Goal: Task Accomplishment & Management: Manage account settings

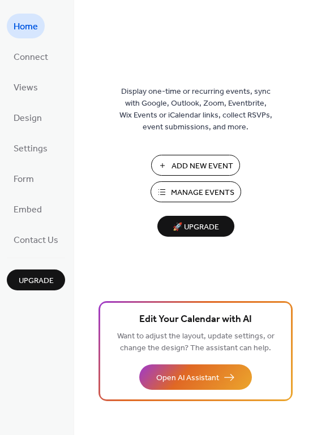
click at [196, 194] on span "Manage Events" at bounding box center [202, 193] width 63 height 12
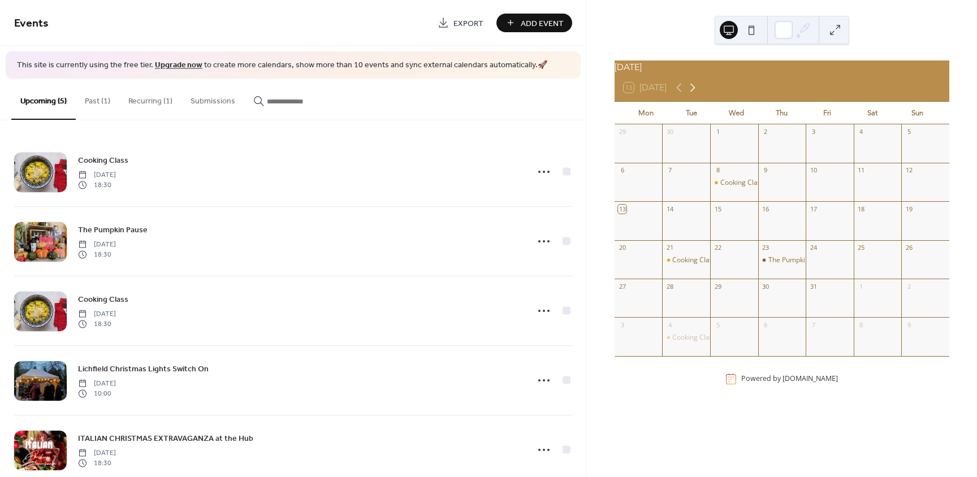
click at [693, 92] on icon at bounding box center [693, 88] width 14 height 14
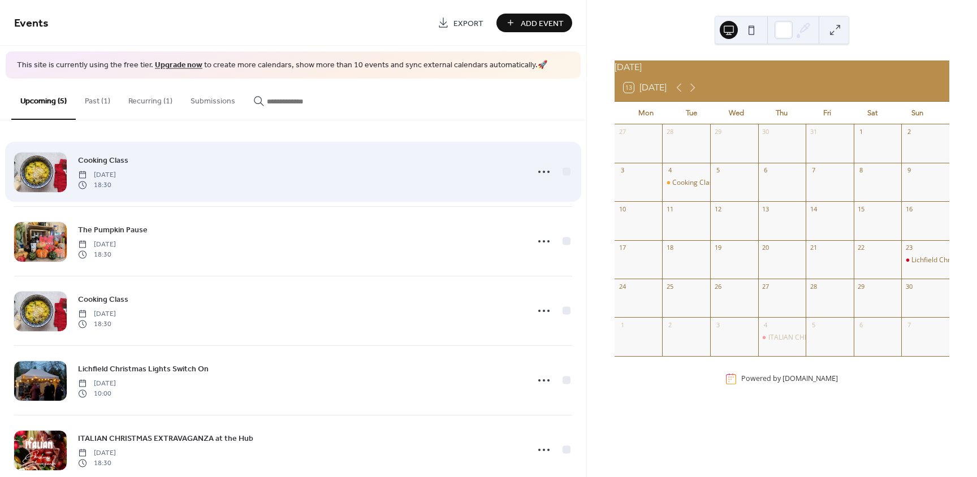
scroll to position [24, 0]
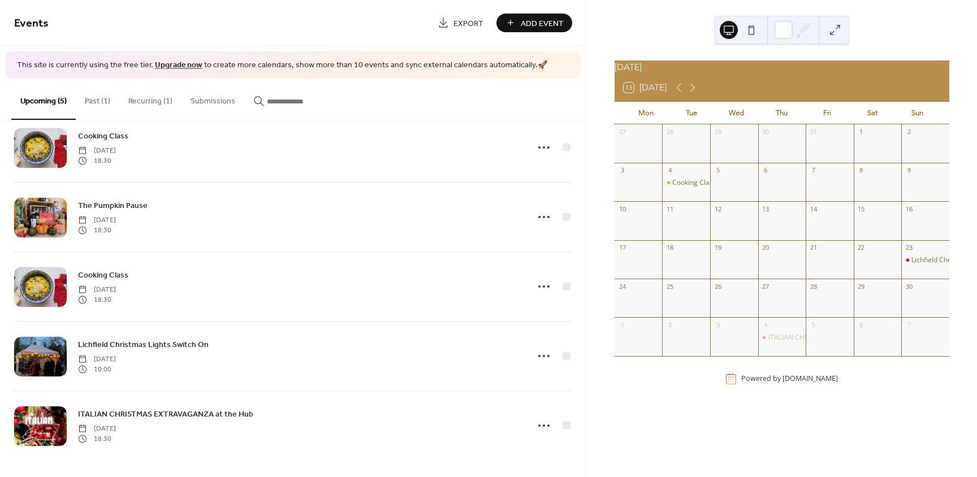
click at [101, 98] on button "Past (1)" at bounding box center [98, 99] width 44 height 40
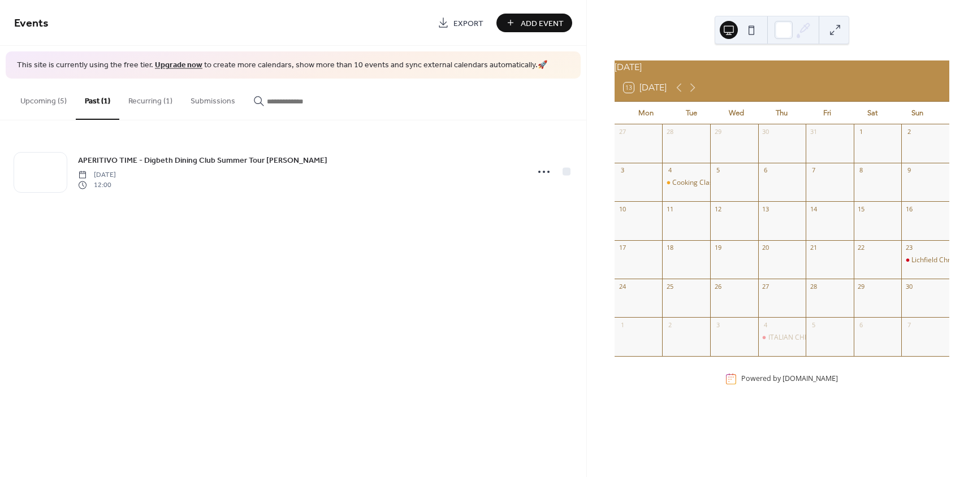
click at [155, 96] on button "Recurring (1)" at bounding box center [150, 99] width 62 height 40
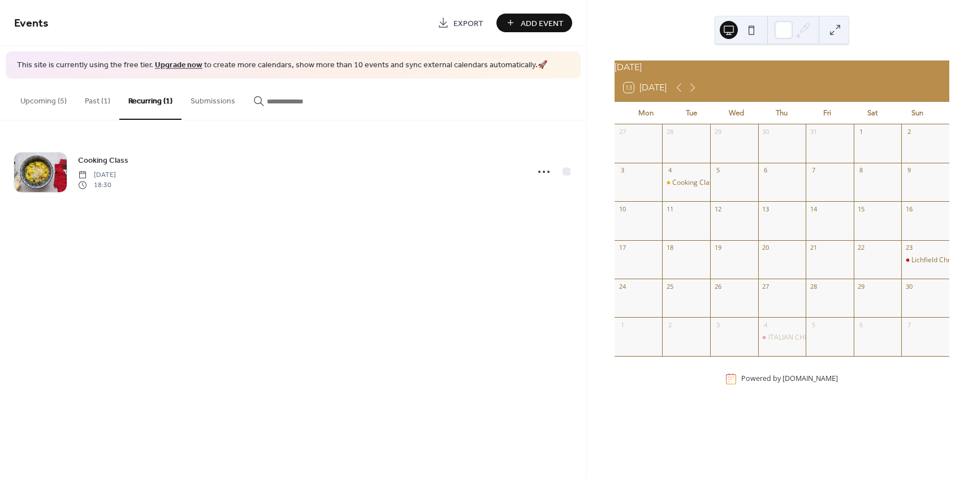
click at [58, 101] on button "Upcoming (5)" at bounding box center [43, 99] width 64 height 40
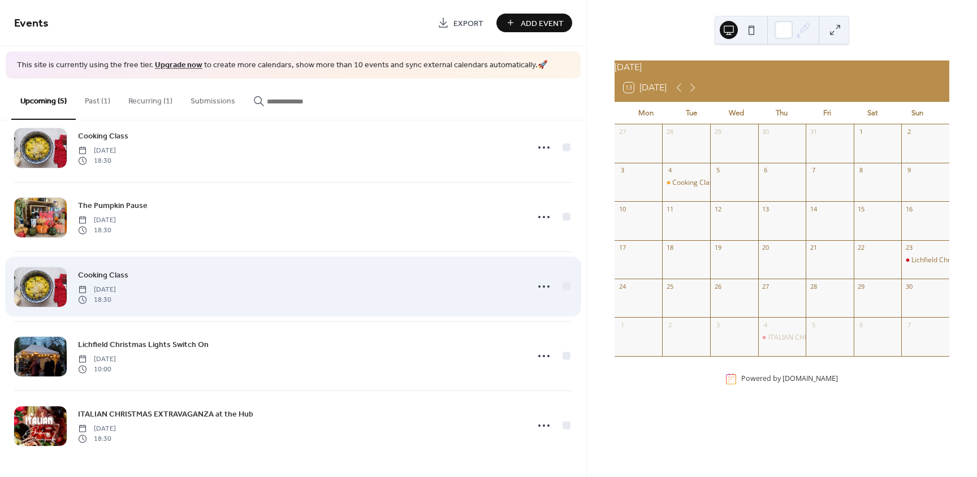
click at [200, 271] on div "Cooking Class [DATE] 18:30" at bounding box center [299, 287] width 443 height 36
click at [546, 287] on icon at bounding box center [544, 287] width 18 height 18
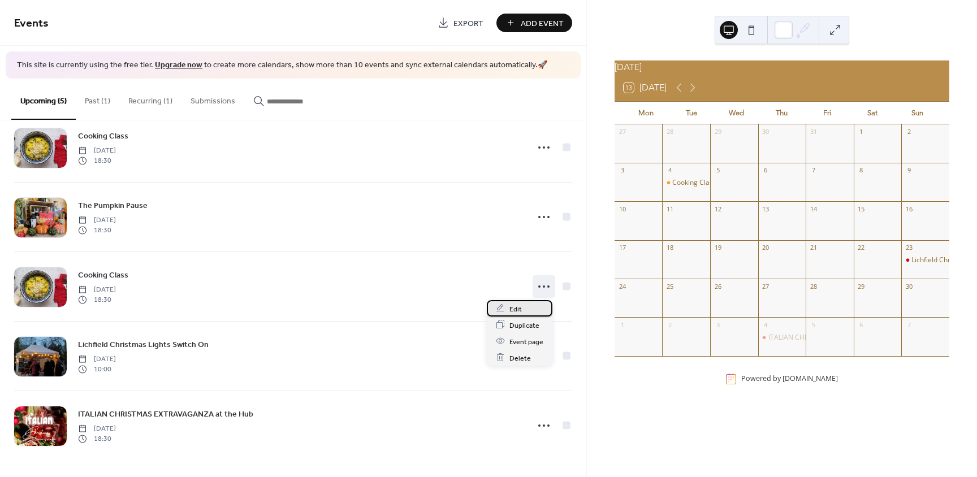
click at [522, 308] on div "Edit" at bounding box center [520, 308] width 66 height 16
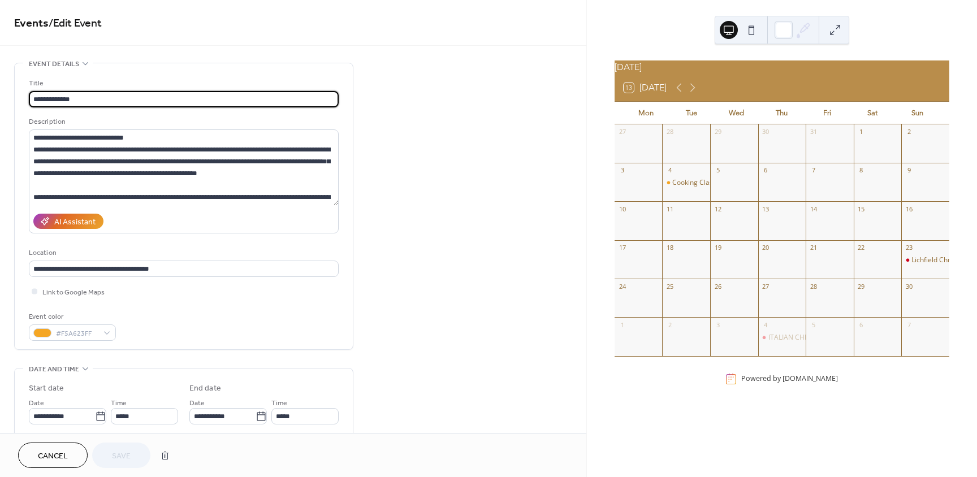
click at [34, 101] on input "**********" at bounding box center [184, 99] width 310 height 16
drag, startPoint x: 115, startPoint y: 101, endPoint x: 68, endPoint y: 101, distance: 46.4
click at [68, 103] on input "**********" at bounding box center [184, 99] width 310 height 16
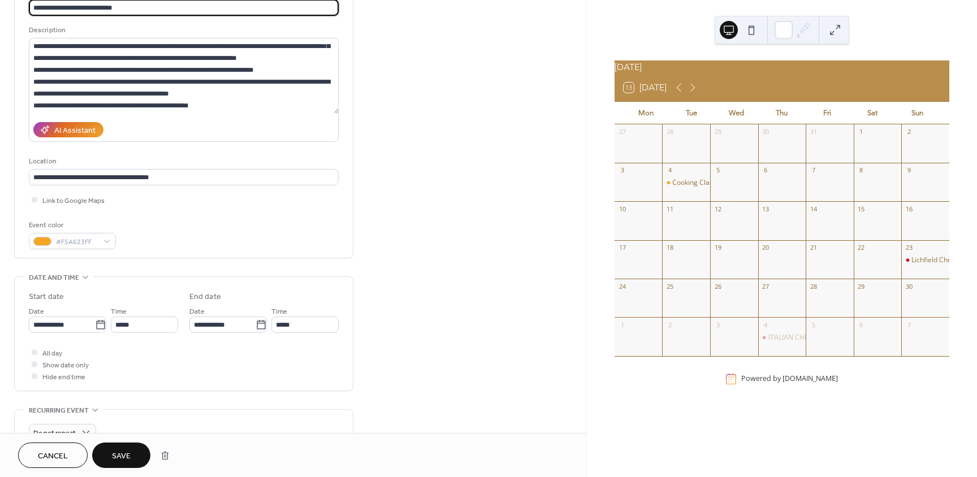
scroll to position [170, 0]
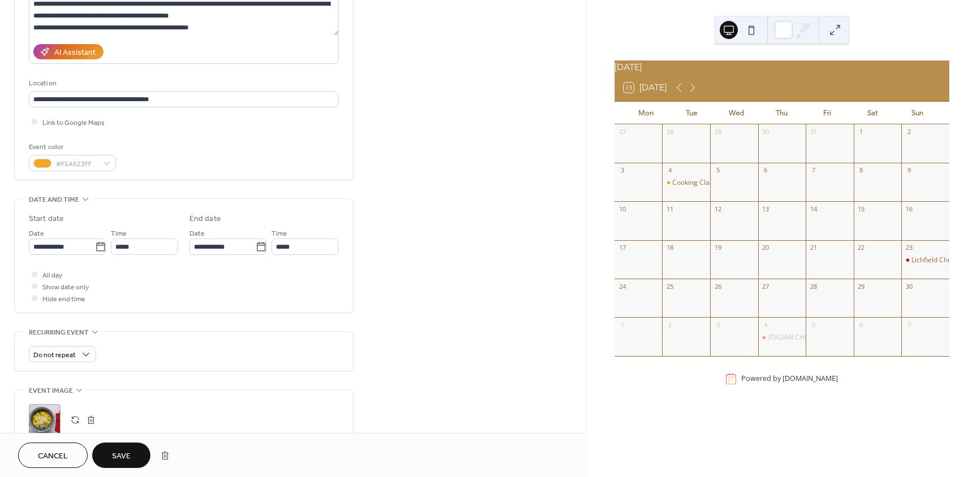
type input "**********"
click at [128, 457] on span "Save" at bounding box center [121, 457] width 19 height 12
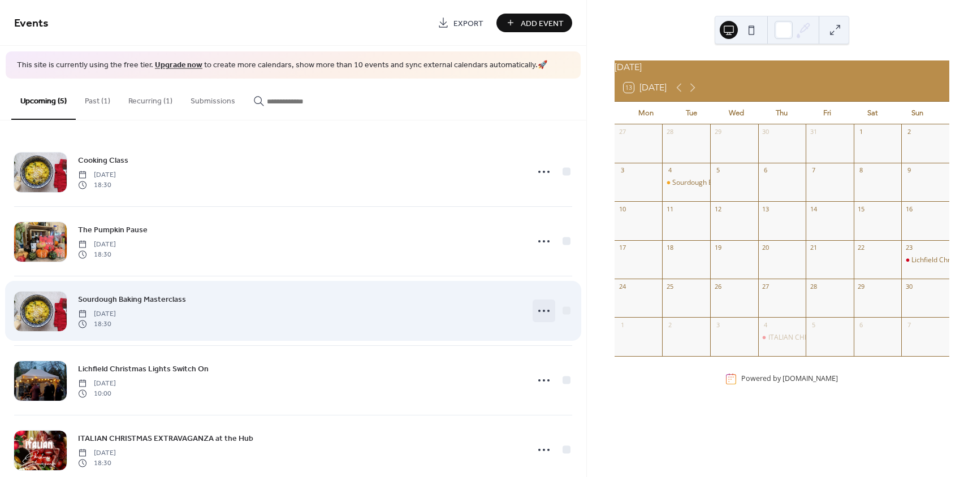
click at [543, 312] on icon at bounding box center [544, 311] width 18 height 18
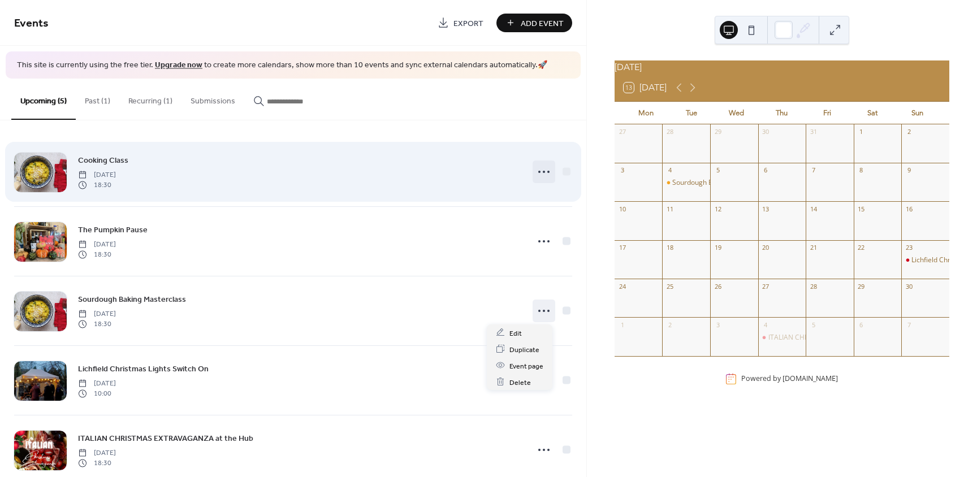
click at [542, 171] on icon at bounding box center [544, 172] width 18 height 18
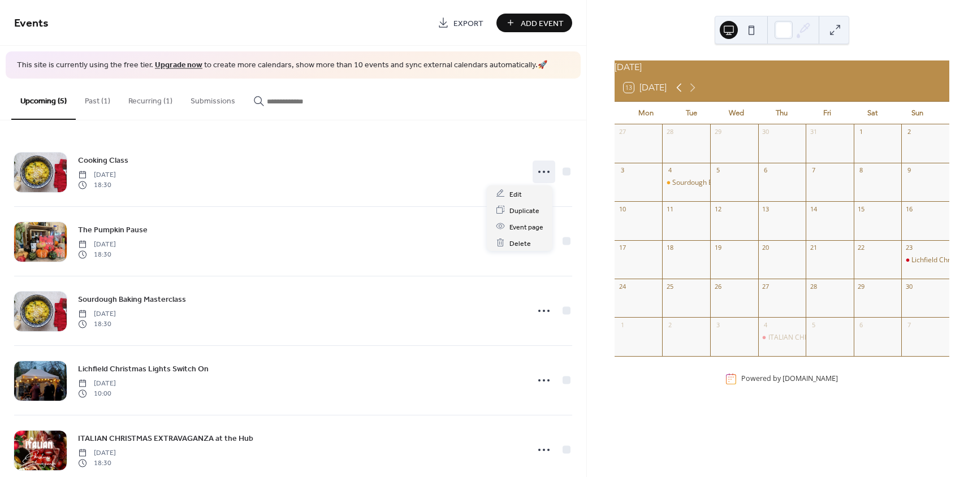
click at [679, 92] on icon at bounding box center [679, 88] width 14 height 14
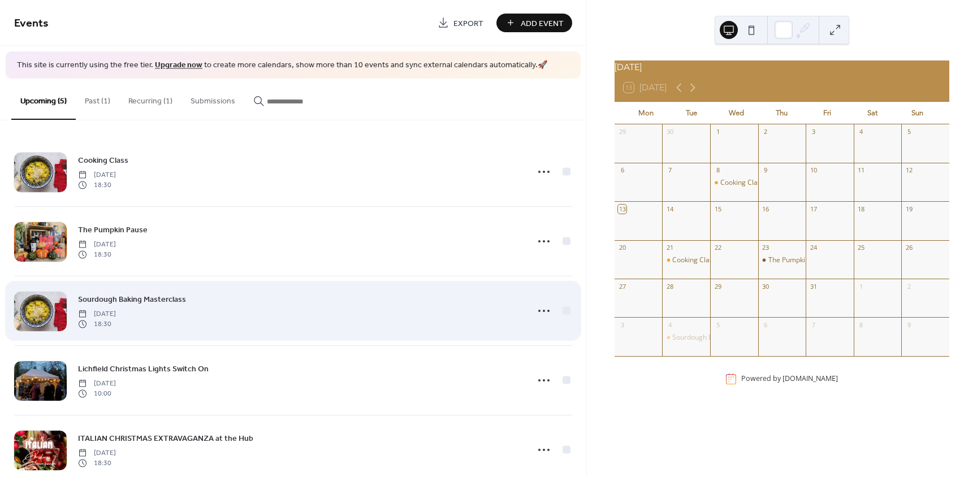
click at [226, 301] on div "Sourdough Baking Masterclass [DATE] 18:30" at bounding box center [299, 311] width 443 height 36
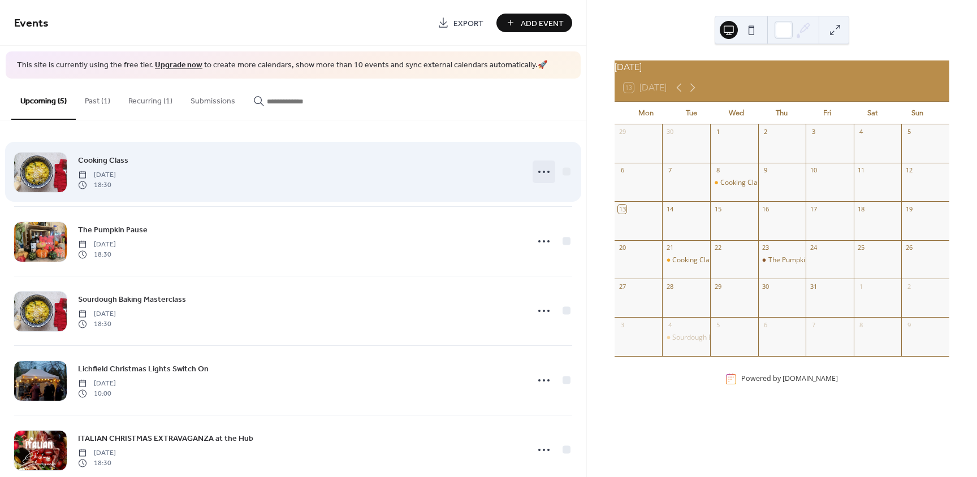
click at [540, 169] on icon at bounding box center [544, 172] width 18 height 18
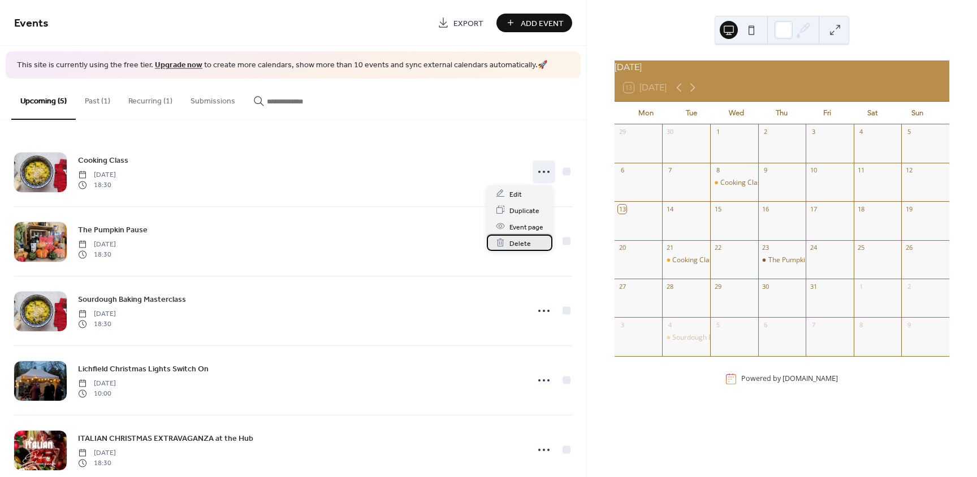
click at [521, 243] on span "Delete" at bounding box center [519, 243] width 21 height 12
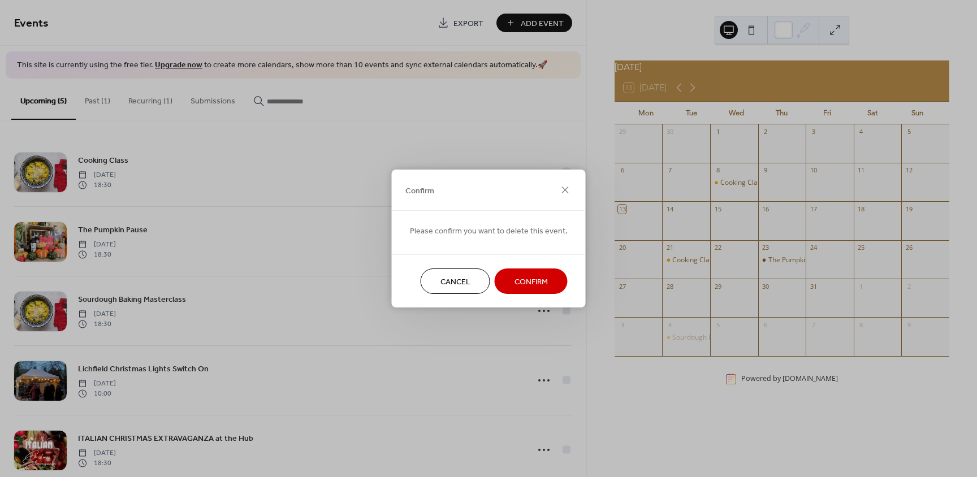
click at [531, 278] on span "Confirm" at bounding box center [531, 283] width 33 height 12
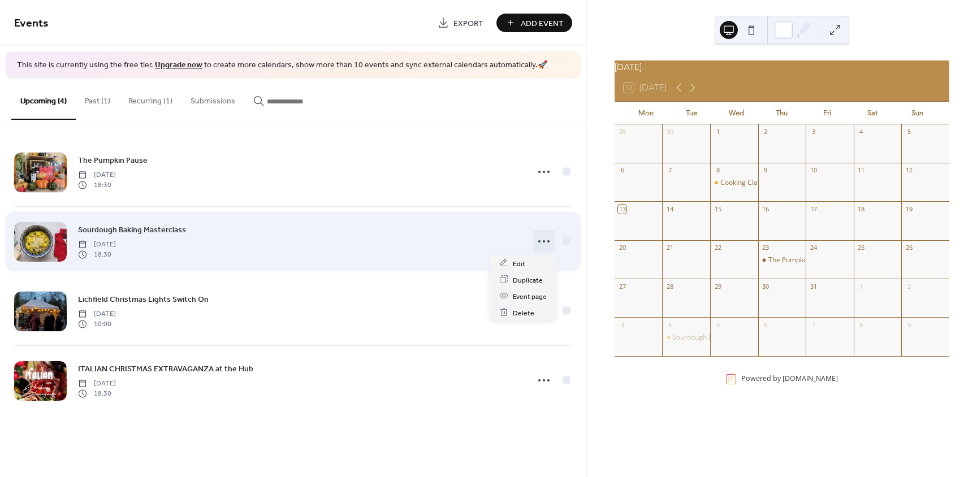
click at [543, 241] on circle at bounding box center [544, 241] width 2 height 2
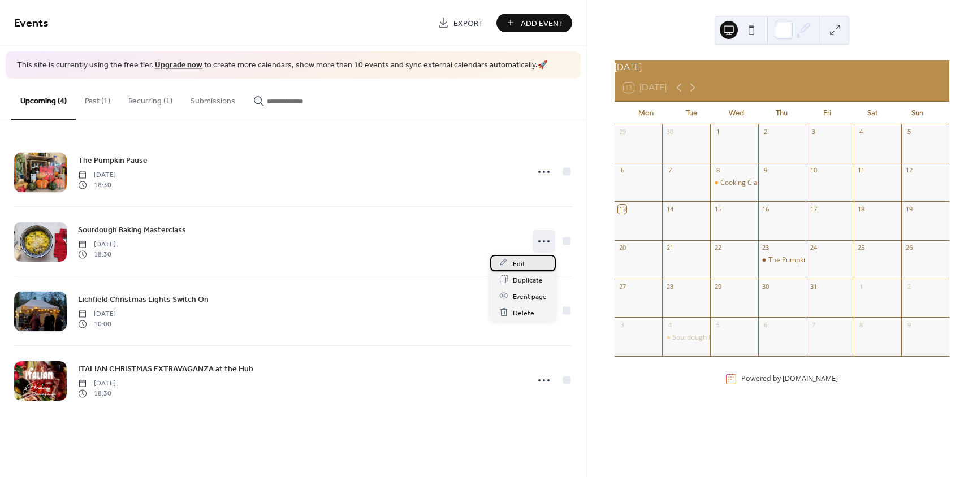
click at [521, 270] on div "Edit" at bounding box center [523, 263] width 66 height 16
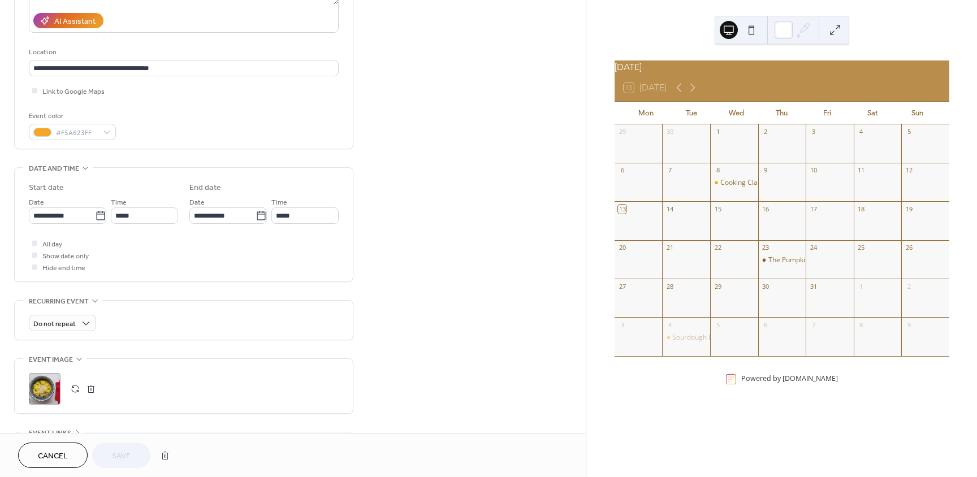
scroll to position [226, 0]
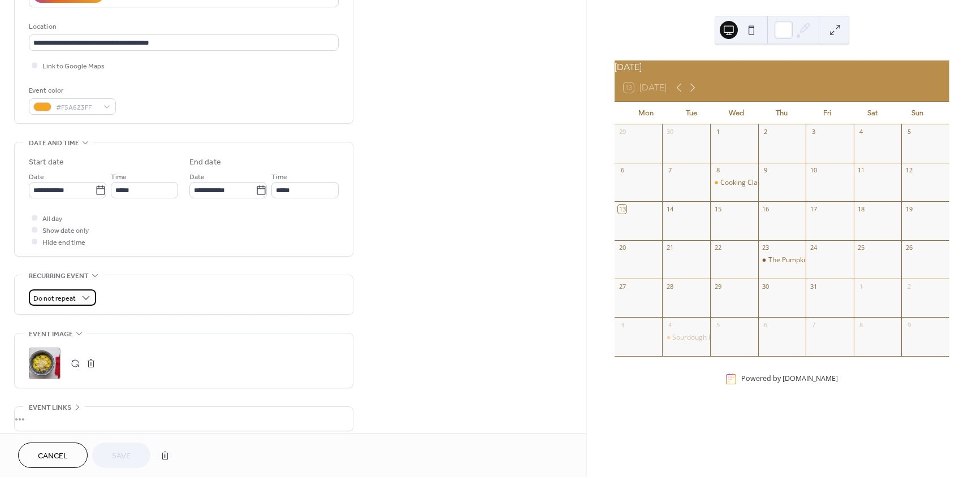
click at [75, 296] on span "Do not repeat" at bounding box center [54, 298] width 42 height 13
click at [74, 364] on div "Weekly" at bounding box center [62, 360] width 67 height 21
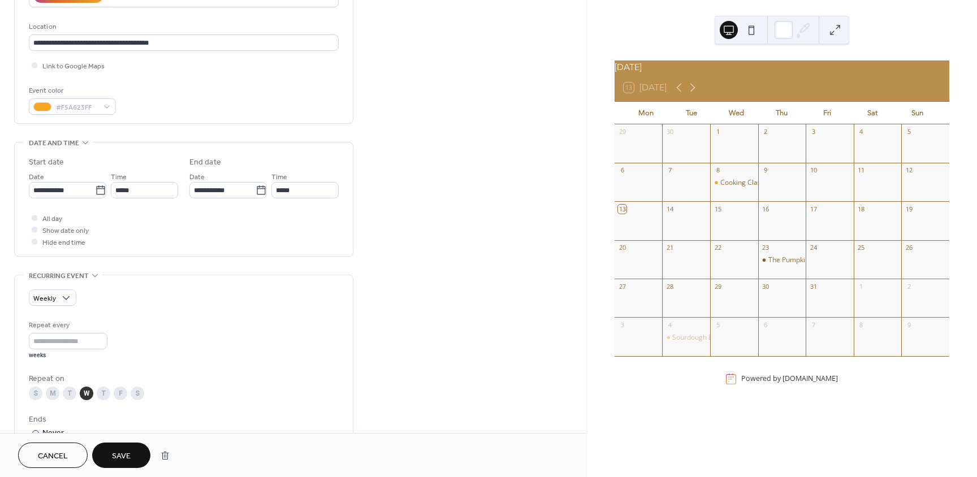
type input "**********"
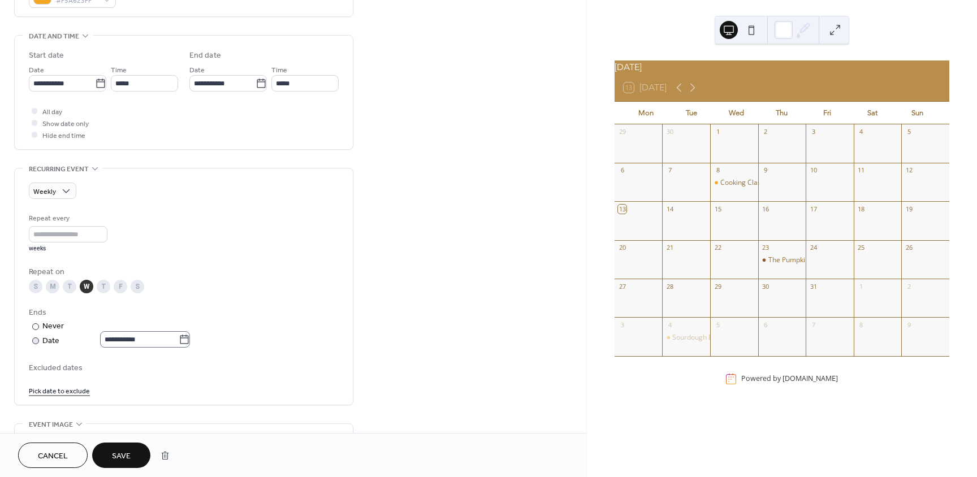
scroll to position [339, 0]
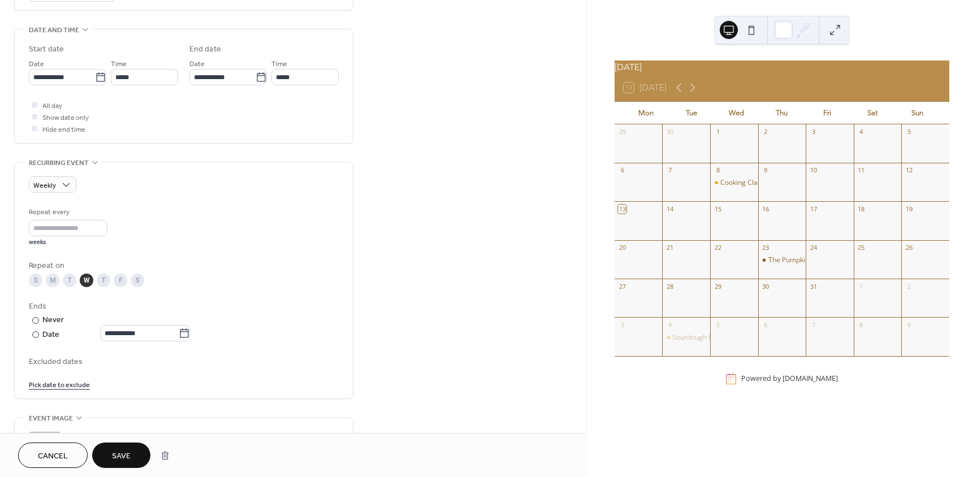
click at [69, 279] on div "T" at bounding box center [70, 281] width 14 height 14
click at [97, 74] on icon at bounding box center [100, 77] width 11 height 11
click at [95, 74] on input "**********" at bounding box center [62, 77] width 66 height 16
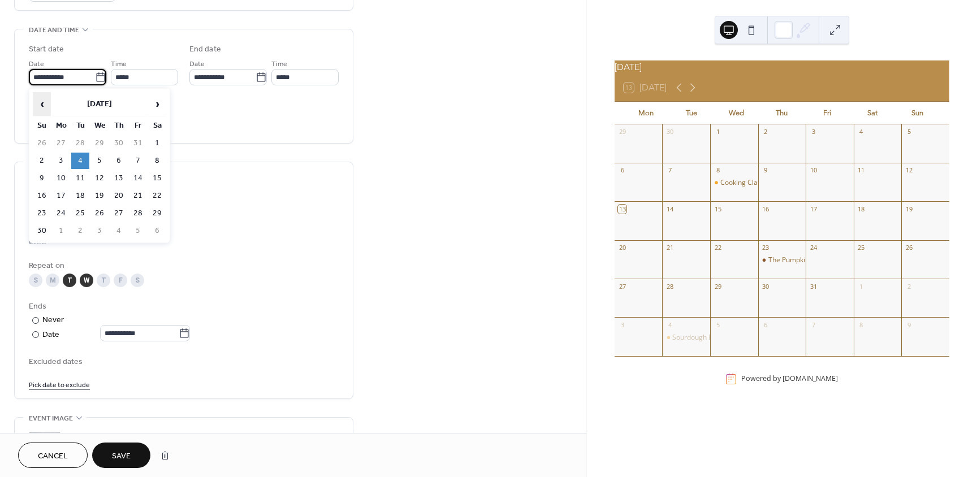
click at [46, 103] on span "‹" at bounding box center [41, 104] width 17 height 23
click at [80, 194] on td "21" at bounding box center [80, 196] width 18 height 16
type input "**********"
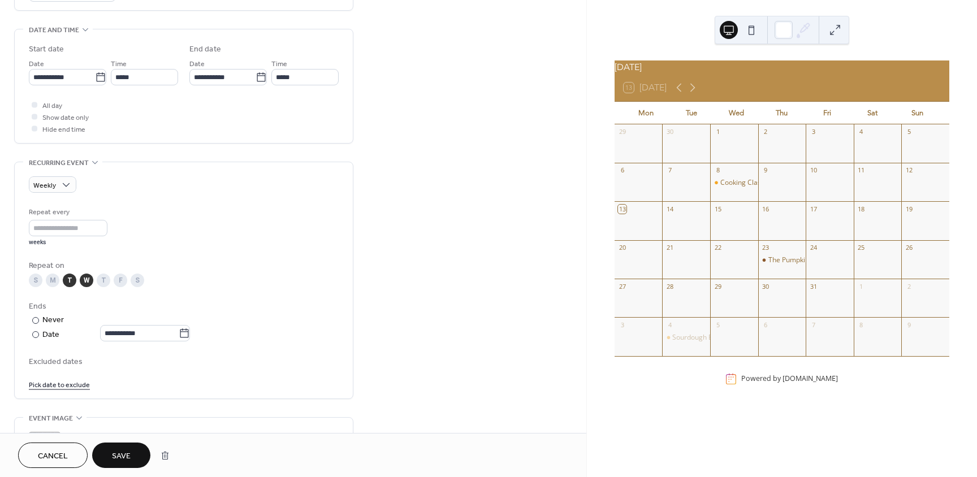
click at [88, 282] on div "W" at bounding box center [87, 281] width 14 height 14
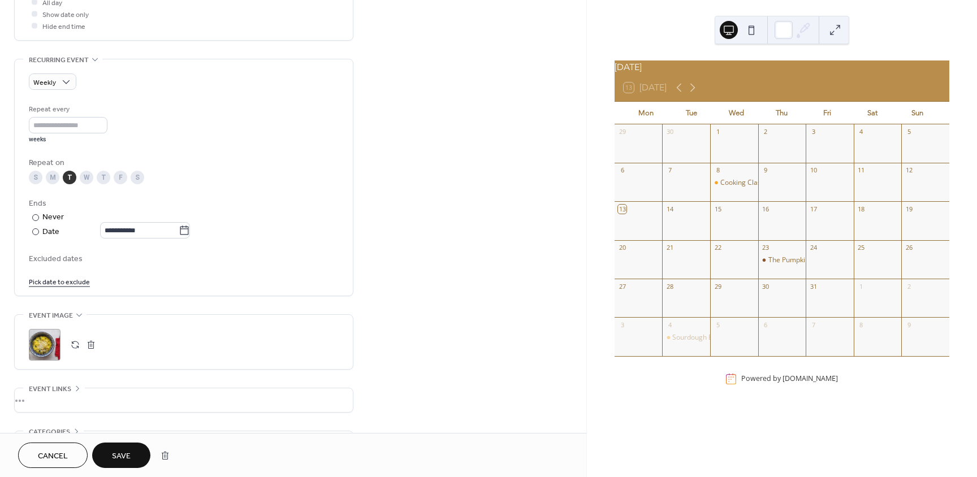
scroll to position [452, 0]
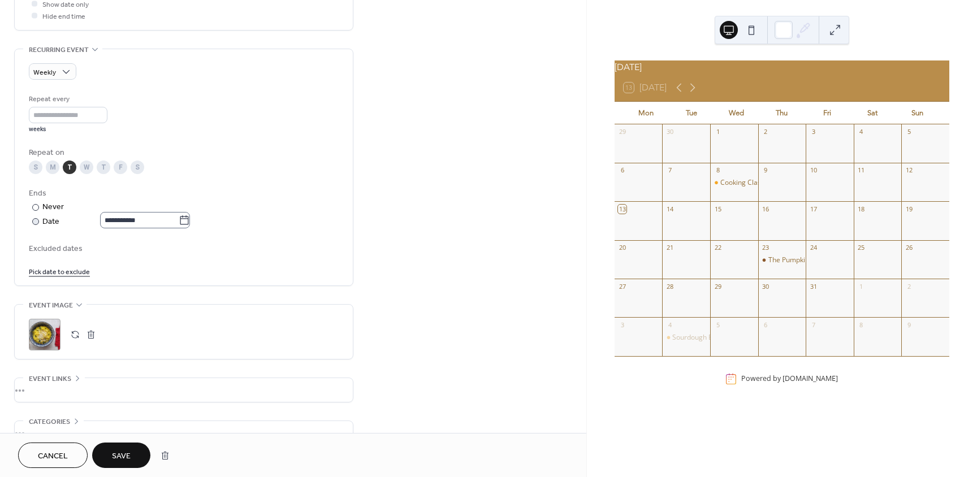
click at [190, 222] on icon at bounding box center [184, 220] width 11 height 11
click at [179, 222] on input "**********" at bounding box center [139, 220] width 79 height 16
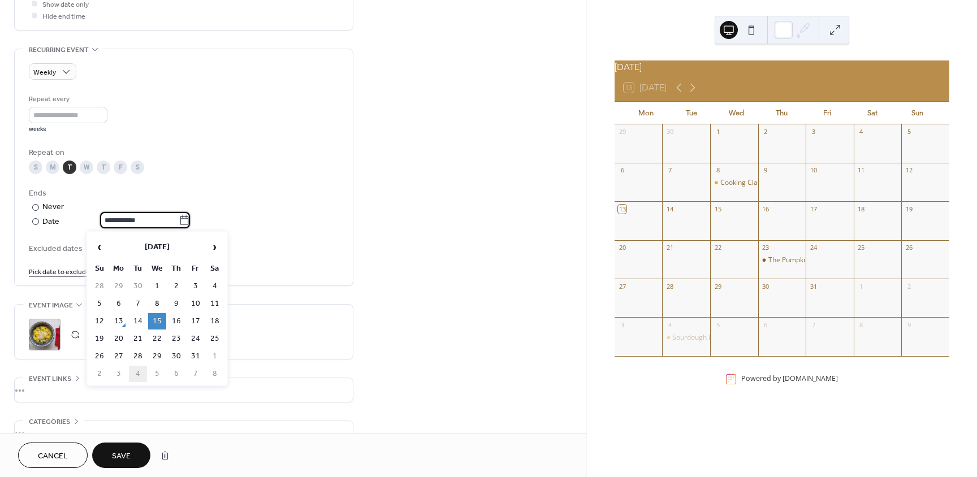
click at [138, 373] on td "4" at bounding box center [138, 374] width 18 height 16
type input "**********"
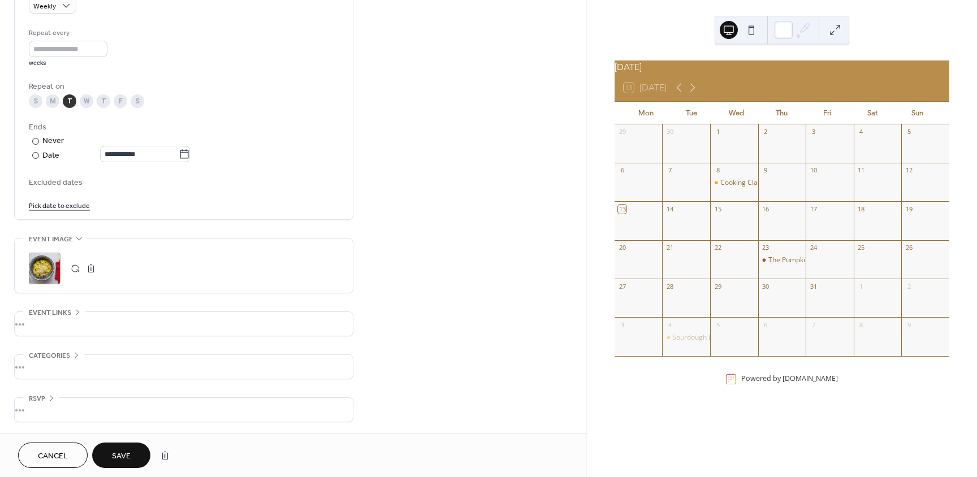
scroll to position [519, 0]
click at [45, 323] on div "•••" at bounding box center [184, 324] width 338 height 24
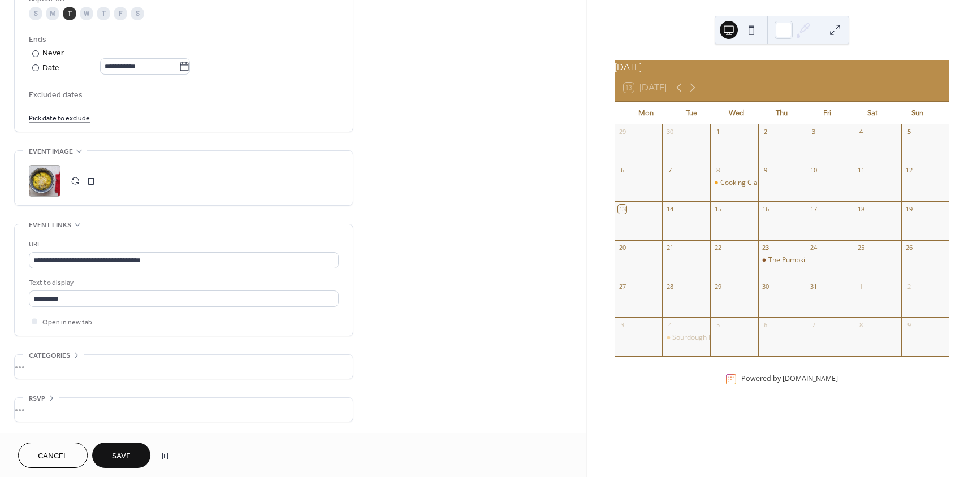
scroll to position [607, 0]
click at [40, 365] on div "•••" at bounding box center [184, 367] width 338 height 24
click at [127, 465] on button "Save" at bounding box center [121, 455] width 58 height 25
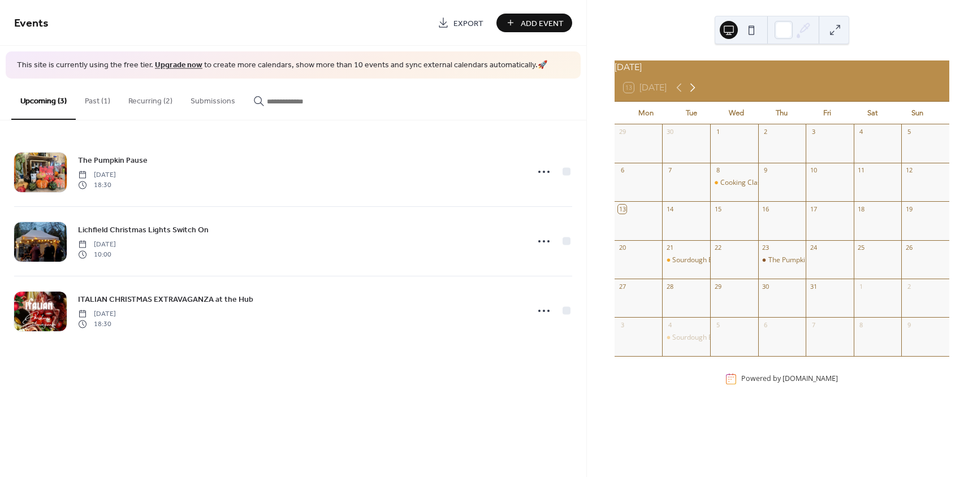
click at [692, 93] on icon at bounding box center [693, 88] width 14 height 14
click at [679, 94] on icon at bounding box center [679, 88] width 14 height 14
click at [156, 102] on button "Recurring (2)" at bounding box center [150, 99] width 62 height 40
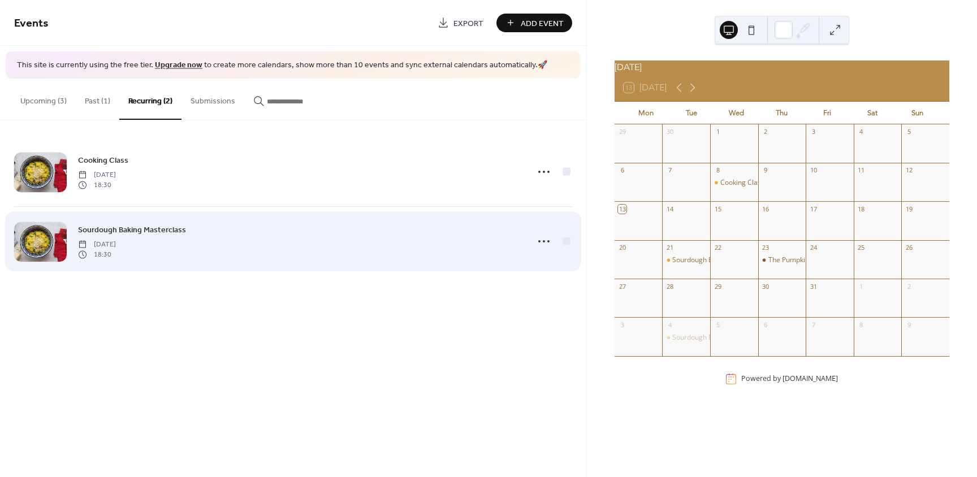
click at [205, 237] on div "Sourdough Baking Masterclass [DATE] 18:30" at bounding box center [299, 241] width 443 height 36
click at [541, 240] on icon at bounding box center [544, 241] width 18 height 18
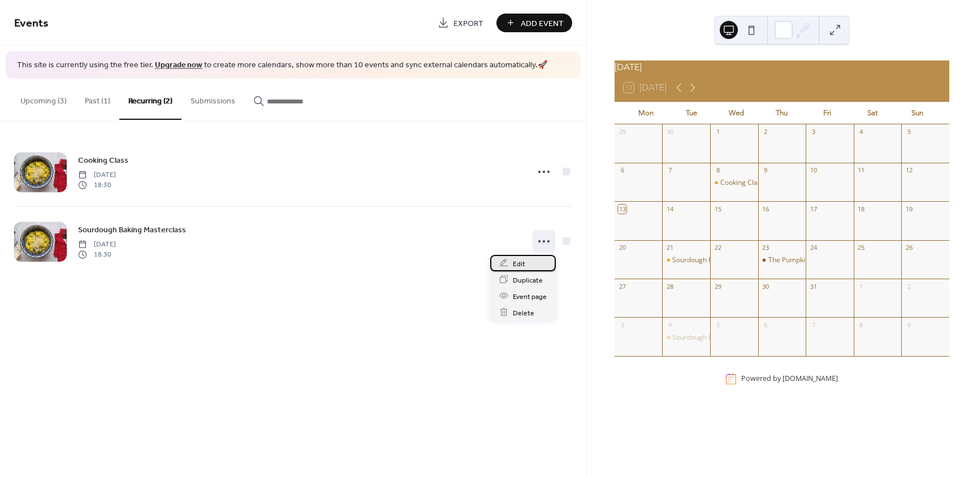
click at [535, 262] on div "Edit" at bounding box center [523, 263] width 66 height 16
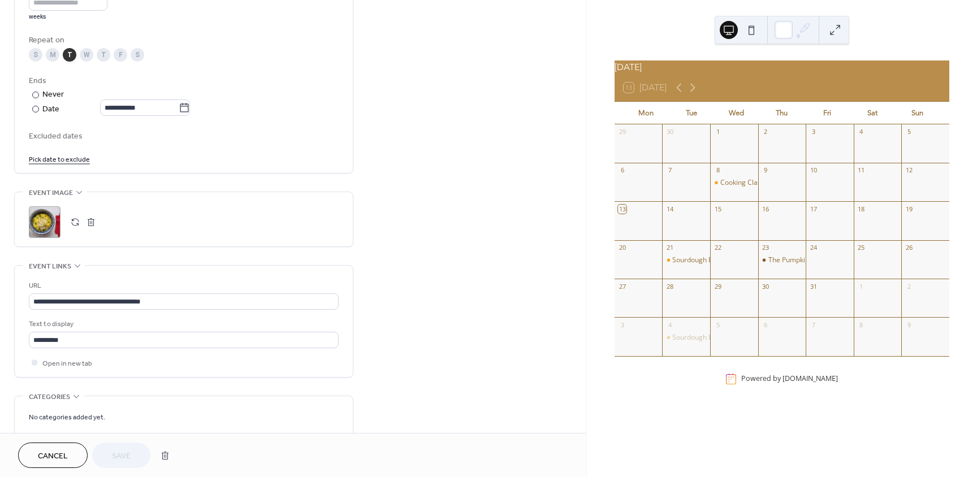
scroll to position [565, 0]
click at [75, 219] on button "button" at bounding box center [75, 222] width 16 height 16
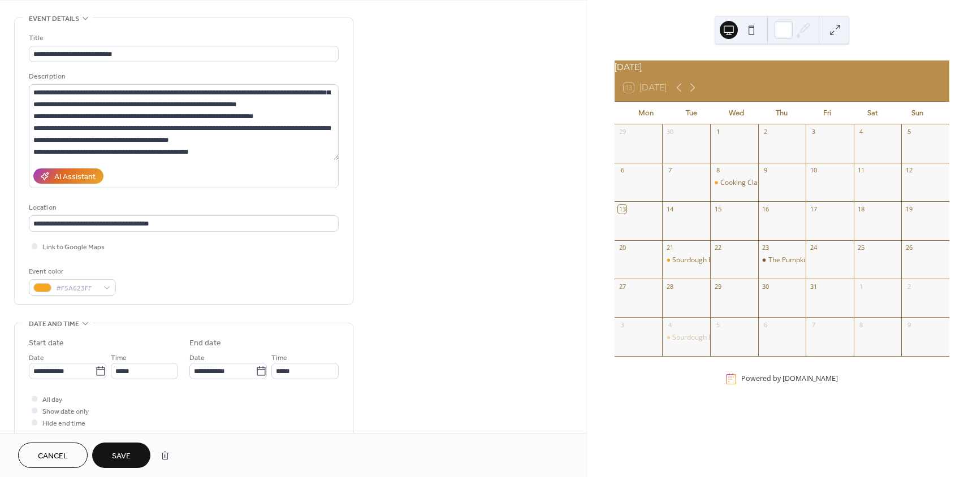
scroll to position [226, 0]
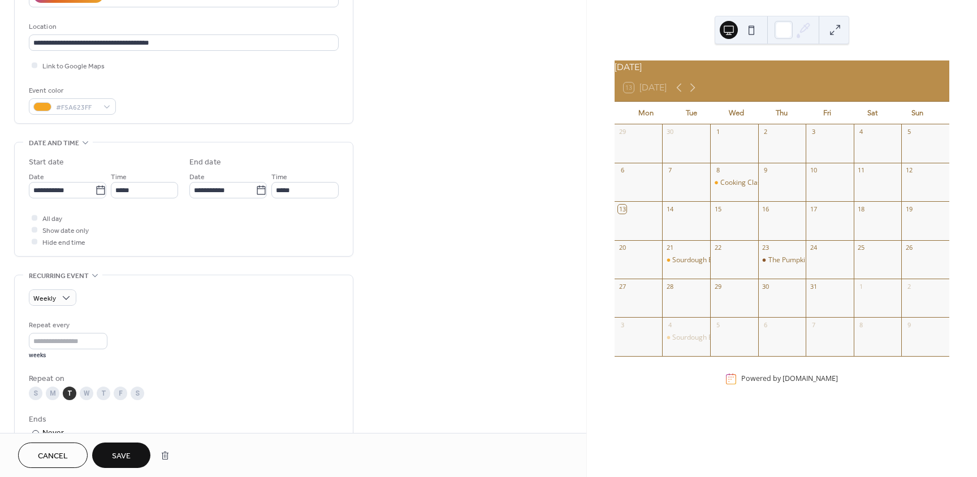
click at [129, 460] on span "Save" at bounding box center [121, 457] width 19 height 12
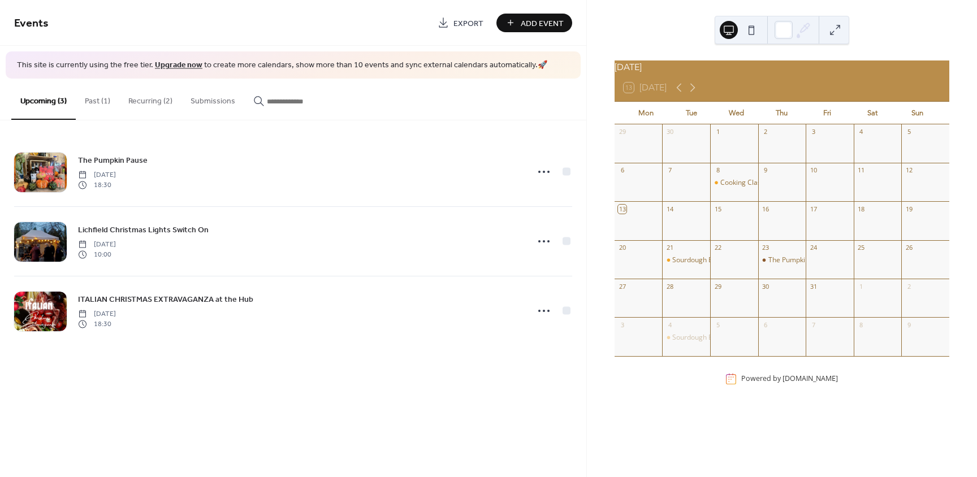
click at [98, 100] on button "Past (1)" at bounding box center [98, 99] width 44 height 40
